Goal: Check status

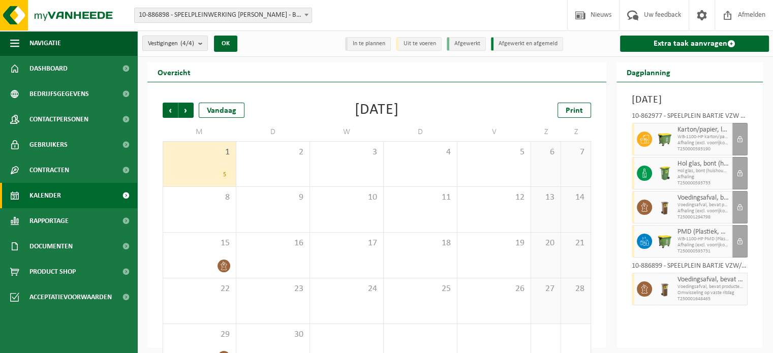
click at [664, 99] on h3 "[DATE]" at bounding box center [690, 99] width 116 height 15
click at [688, 123] on div "10-862977 - SPEELPLEIN BARTJE VZW - BEVEREN-WAAS" at bounding box center [690, 118] width 116 height 10
click at [648, 123] on div "10-862977 - SPEELPLEIN BARTJE VZW - BEVEREN-WAAS" at bounding box center [690, 118] width 116 height 10
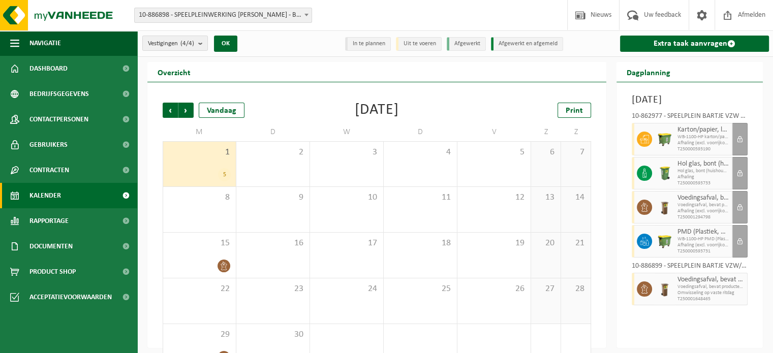
click at [743, 123] on div "10-862977 - SPEELPLEIN BARTJE VZW - BEVEREN-WAAS" at bounding box center [690, 118] width 116 height 10
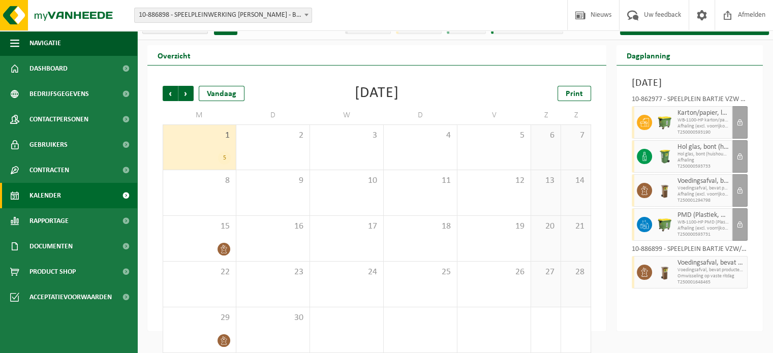
scroll to position [26, 0]
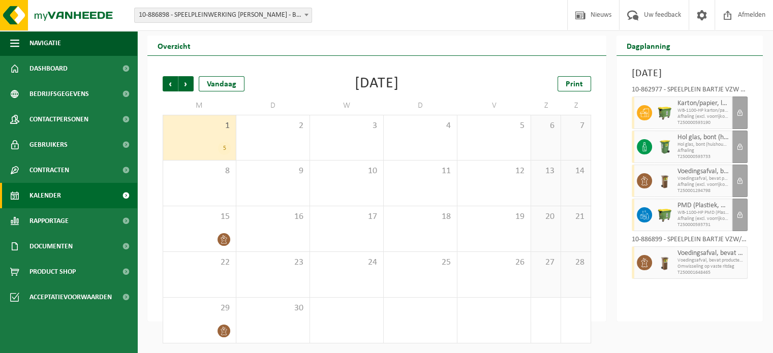
click at [667, 223] on img at bounding box center [664, 214] width 15 height 15
click at [647, 220] on icon at bounding box center [644, 214] width 9 height 9
click at [655, 163] on div at bounding box center [665, 147] width 20 height 33
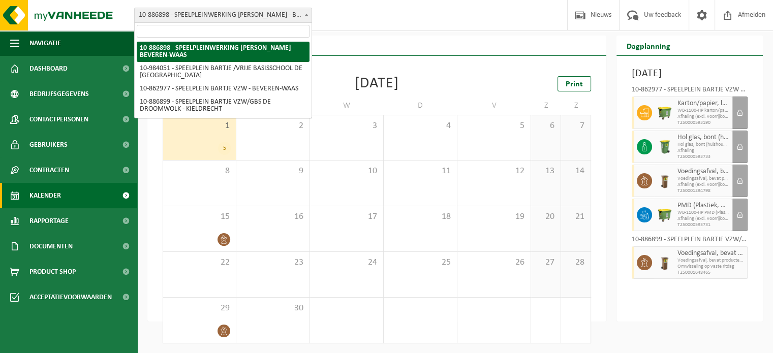
click at [305, 18] on span at bounding box center [306, 14] width 10 height 13
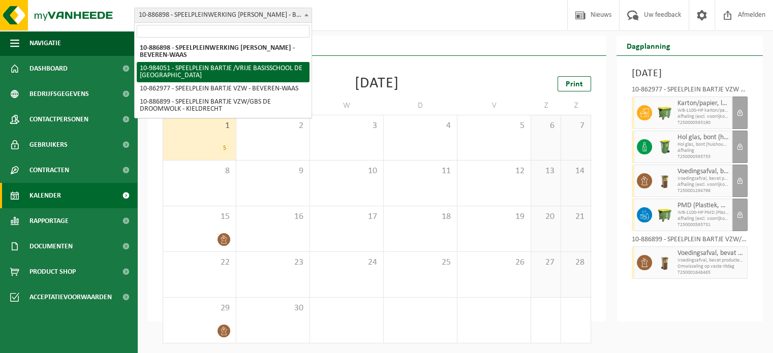
select select "163606"
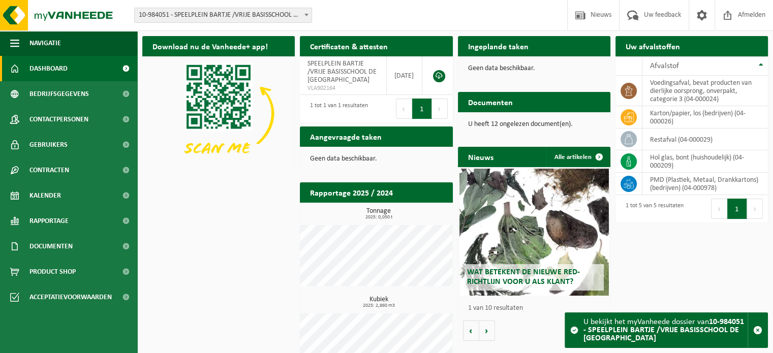
click at [290, 8] on span "10-984051 - SPEELPLEIN BARTJE /VRIJE BASISSCHOOL DE [GEOGRAPHIC_DATA]" at bounding box center [223, 15] width 177 height 14
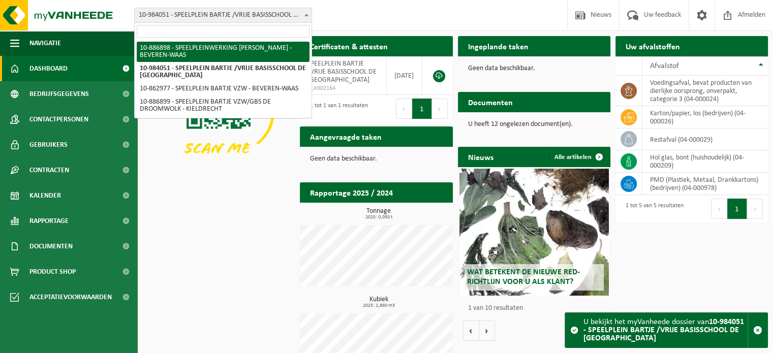
select select "113297"
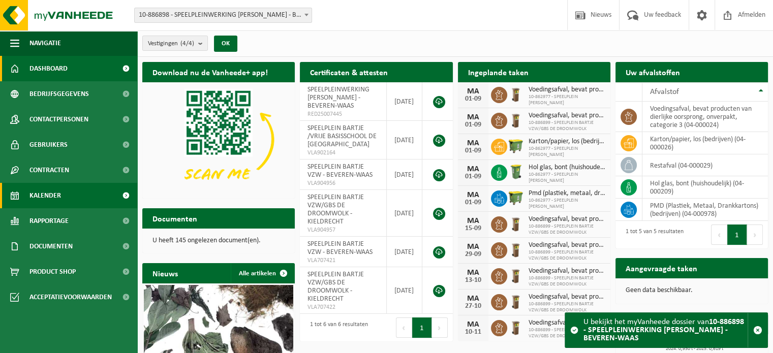
click at [57, 193] on span "Kalender" at bounding box center [45, 195] width 32 height 25
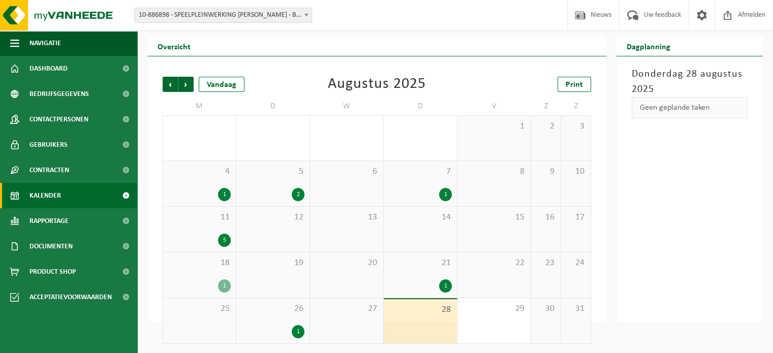
scroll to position [26, 0]
click at [215, 271] on div "18 1" at bounding box center [199, 274] width 73 height 45
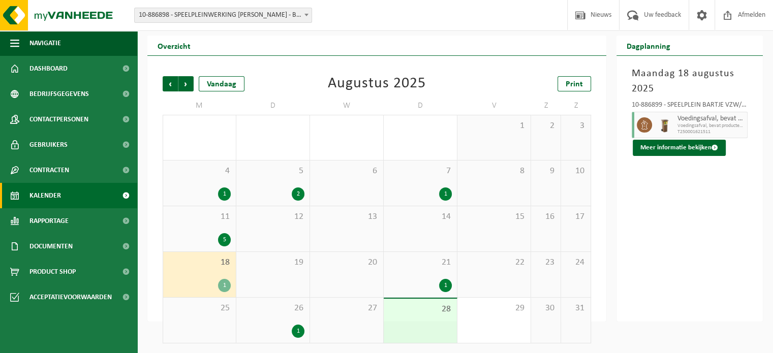
click at [280, 334] on div "1" at bounding box center [272, 331] width 63 height 13
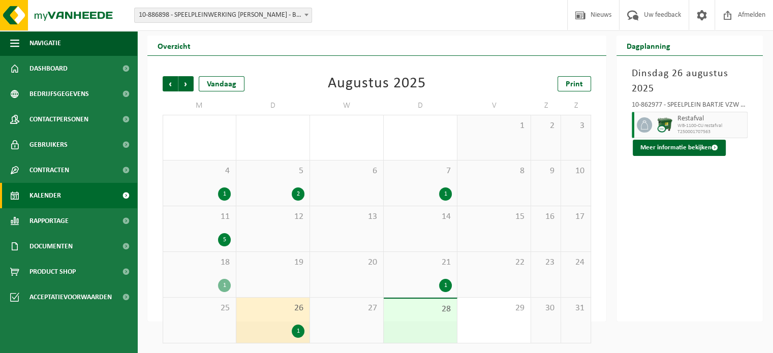
click at [441, 331] on div "28" at bounding box center [420, 321] width 73 height 44
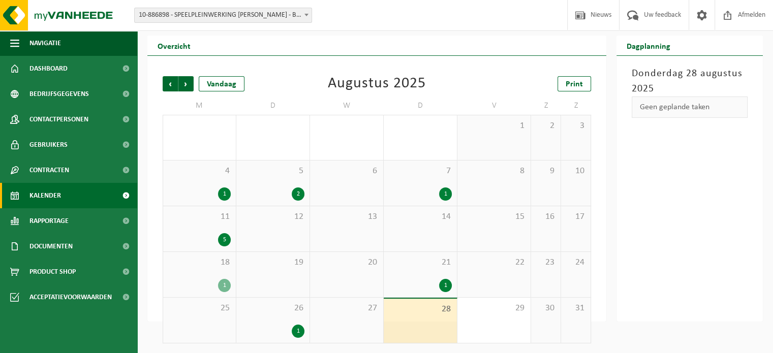
click at [412, 280] on div "1" at bounding box center [420, 285] width 63 height 13
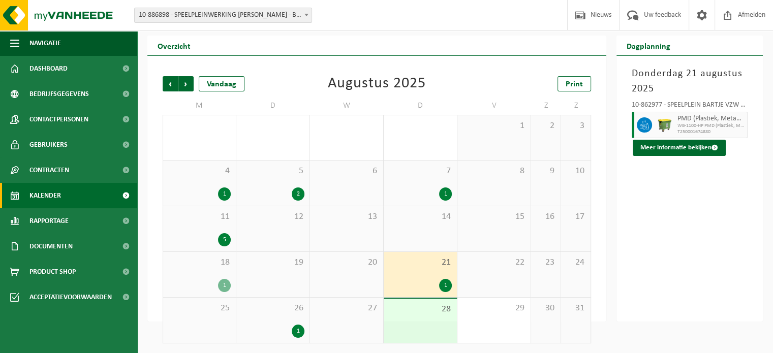
click at [294, 321] on div "26 1" at bounding box center [272, 320] width 73 height 45
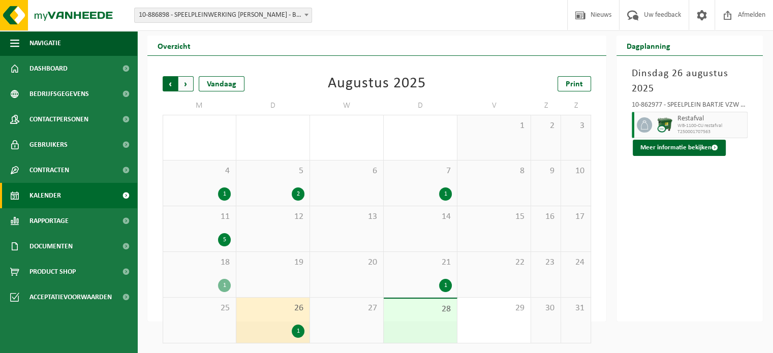
click at [183, 84] on span "Volgende" at bounding box center [185, 83] width 15 height 15
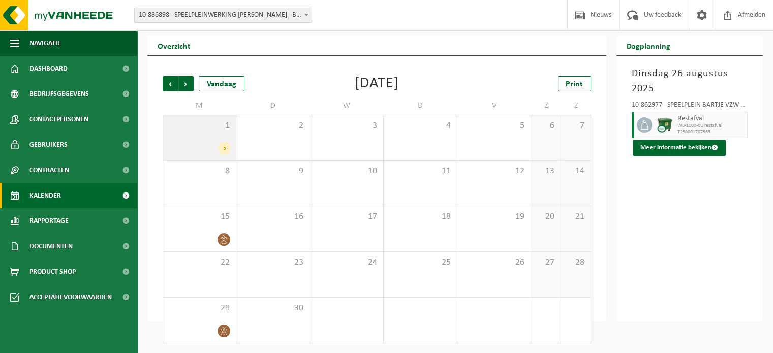
click at [224, 120] on span "1" at bounding box center [199, 125] width 63 height 11
